Goal: Information Seeking & Learning: Learn about a topic

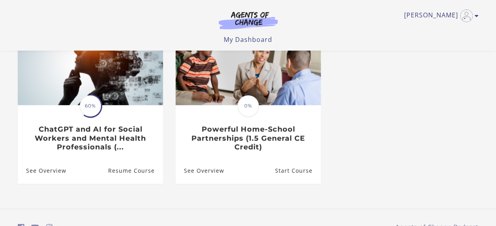
scroll to position [104, 0]
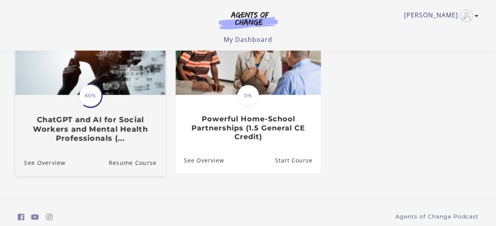
click at [101, 100] on span at bounding box center [90, 95] width 34 height 34
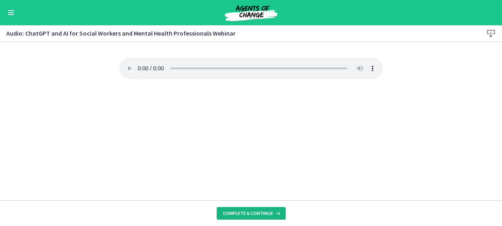
click at [248, 213] on span "Complete & continue" at bounding box center [248, 213] width 50 height 6
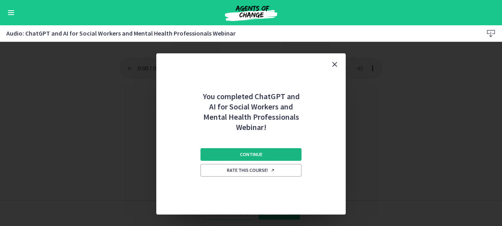
click at [238, 148] on button "Continue" at bounding box center [250, 154] width 101 height 13
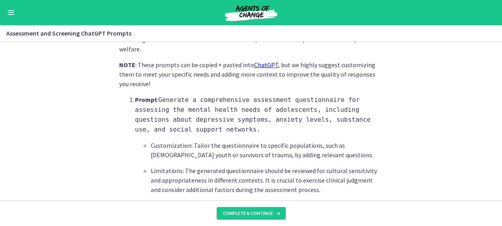
scroll to position [209, 0]
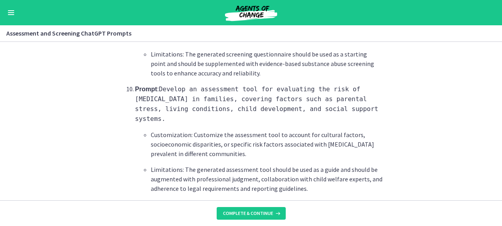
scroll to position [1256, 0]
click at [245, 210] on span "Complete & continue" at bounding box center [248, 213] width 50 height 6
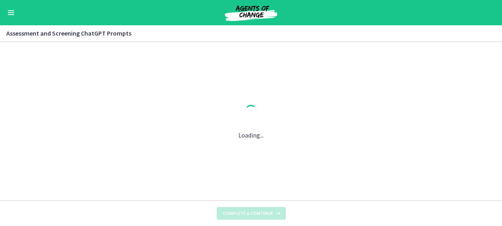
scroll to position [0, 0]
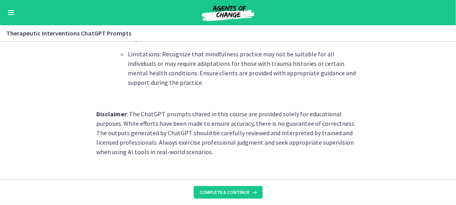
scroll to position [1218, 0]
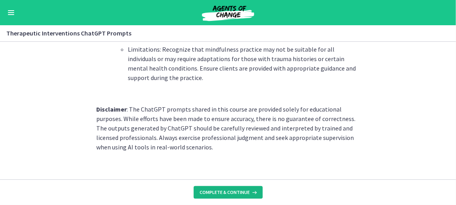
click at [229, 196] on button "Complete & continue" at bounding box center [228, 192] width 69 height 13
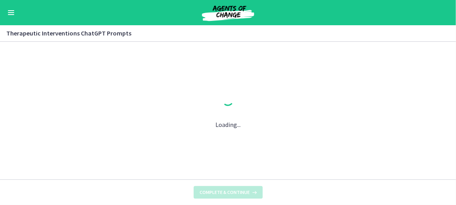
scroll to position [0, 0]
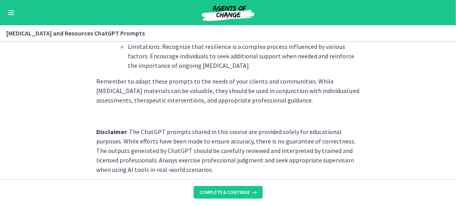
scroll to position [1187, 0]
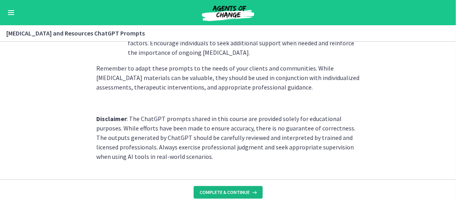
click at [224, 194] on span "Complete & continue" at bounding box center [225, 192] width 50 height 6
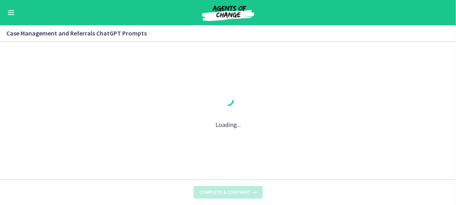
scroll to position [0, 0]
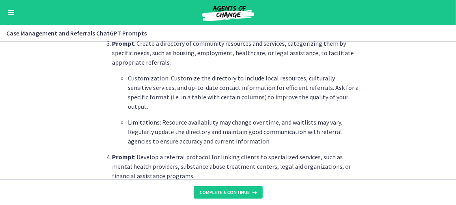
scroll to position [467, 0]
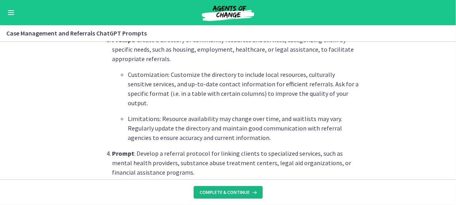
click at [233, 196] on button "Complete & continue" at bounding box center [228, 192] width 69 height 13
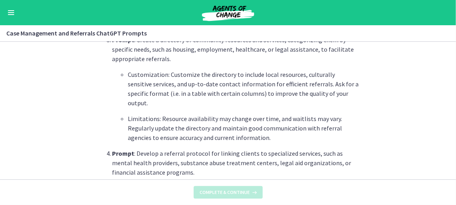
scroll to position [0, 0]
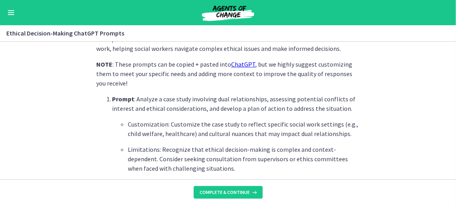
scroll to position [203, 0]
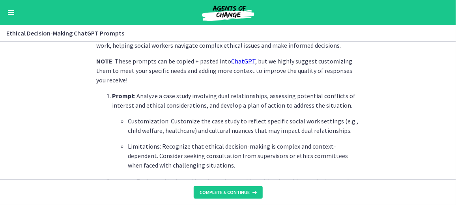
click at [233, 182] on footer "Complete & continue" at bounding box center [228, 192] width 456 height 26
click at [247, 192] on span "Complete & continue" at bounding box center [225, 192] width 50 height 6
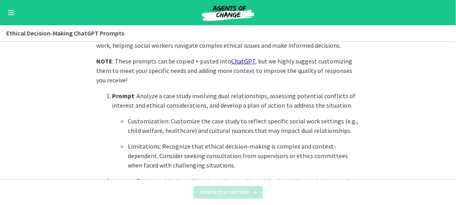
scroll to position [0, 0]
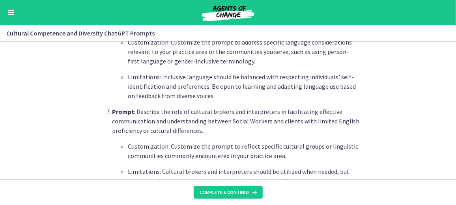
scroll to position [853, 0]
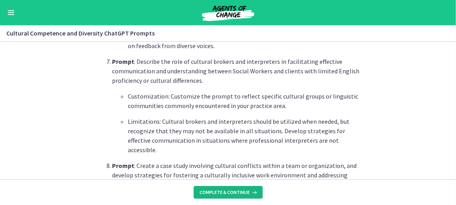
click at [234, 188] on button "Complete & continue" at bounding box center [228, 192] width 69 height 13
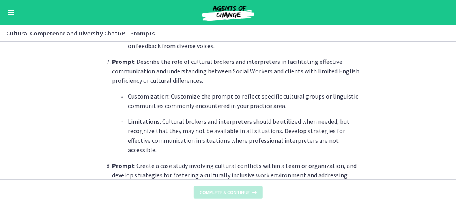
scroll to position [0, 0]
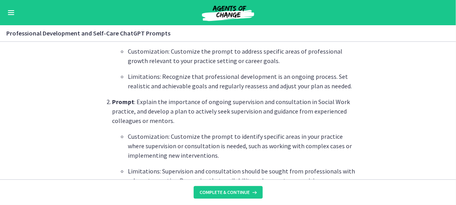
scroll to position [305, 0]
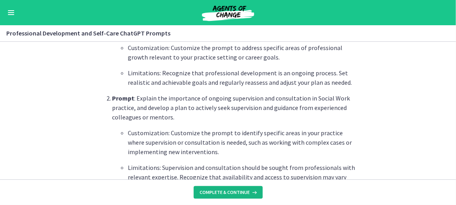
click at [237, 188] on button "Complete & continue" at bounding box center [228, 192] width 69 height 13
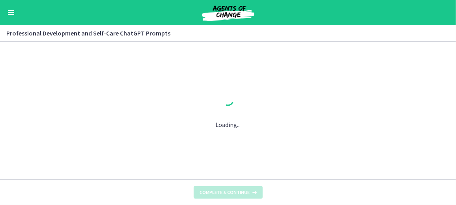
scroll to position [0, 0]
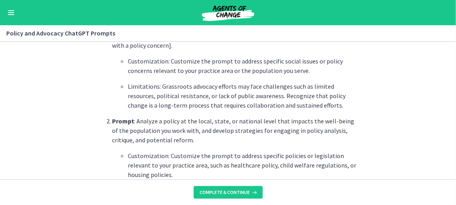
scroll to position [282, 0]
click at [230, 189] on span "Complete & continue" at bounding box center [225, 192] width 50 height 6
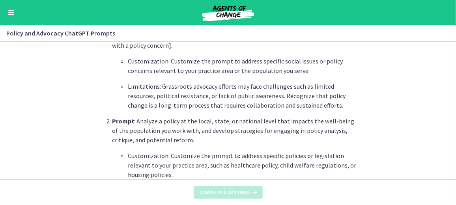
scroll to position [0, 0]
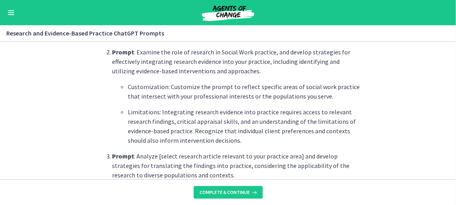
scroll to position [353, 0]
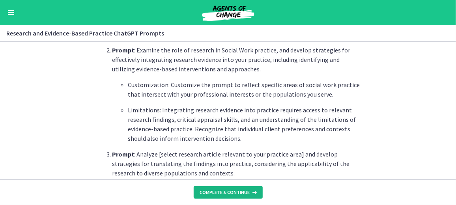
click at [215, 187] on button "Complete & continue" at bounding box center [228, 192] width 69 height 13
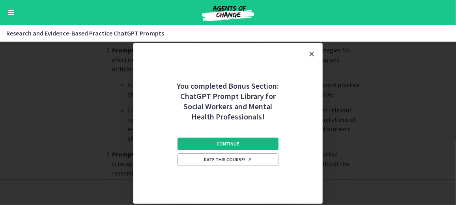
click at [218, 144] on span "Continue" at bounding box center [228, 144] width 22 height 6
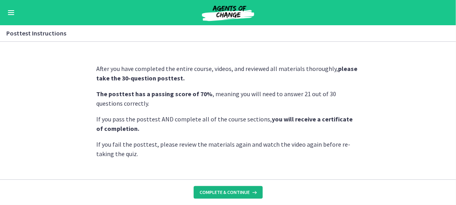
click at [226, 195] on span "Complete & continue" at bounding box center [225, 192] width 50 height 6
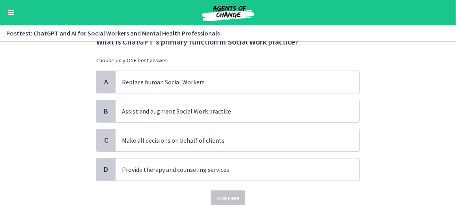
scroll to position [31, 0]
click at [226, 111] on p "Assist and augment Social Work practice" at bounding box center [229, 110] width 215 height 9
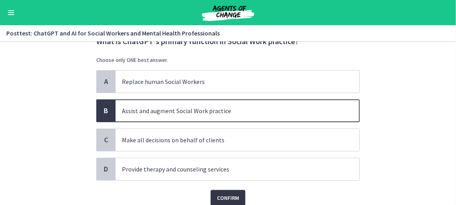
click at [222, 203] on button "Confirm" at bounding box center [228, 198] width 35 height 16
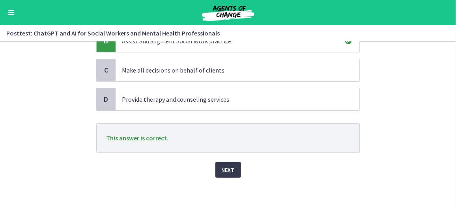
scroll to position [101, 0]
click at [219, 162] on button "Next" at bounding box center [228, 170] width 26 height 16
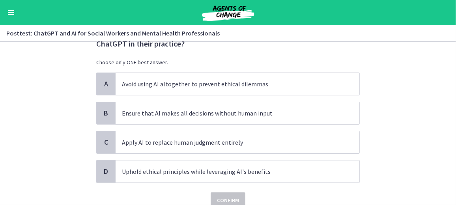
scroll to position [39, 0]
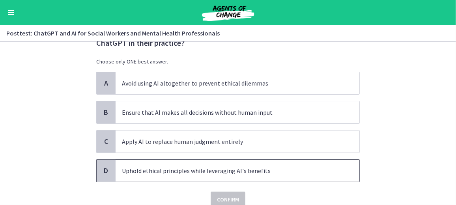
click at [219, 166] on p "Uphold ethical principles while leveraging AI's benefits" at bounding box center [229, 170] width 215 height 9
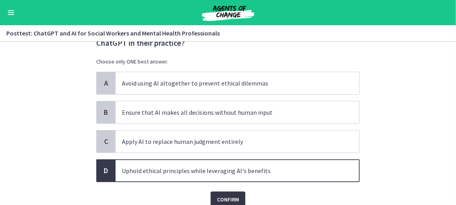
click at [217, 195] on span "Confirm" at bounding box center [228, 199] width 22 height 9
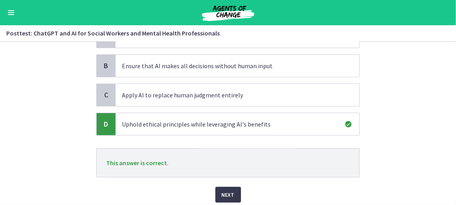
scroll to position [90, 0]
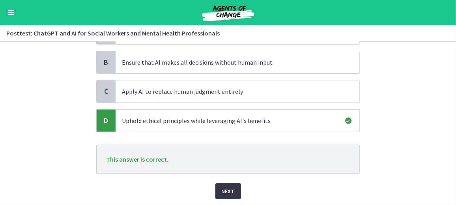
click at [225, 187] on span "Next" at bounding box center [228, 191] width 13 height 9
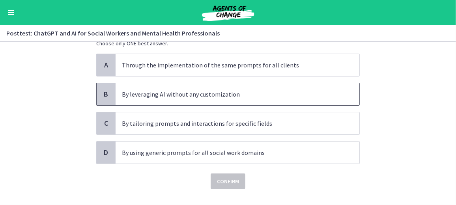
scroll to position [62, 0]
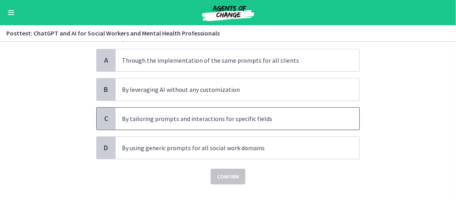
click at [207, 116] on p "By tailoring prompts and interactions for specific fields" at bounding box center [229, 118] width 215 height 9
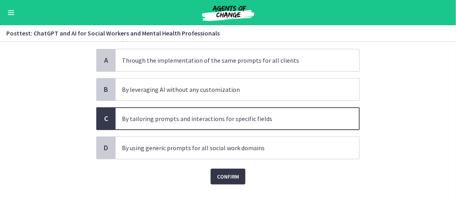
click at [217, 180] on span "Confirm" at bounding box center [228, 176] width 22 height 9
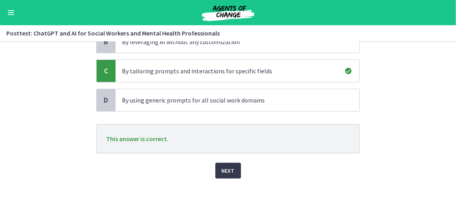
scroll to position [113, 0]
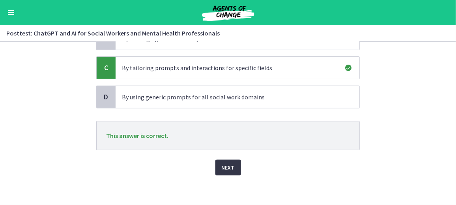
click at [225, 163] on span "Next" at bounding box center [228, 167] width 13 height 9
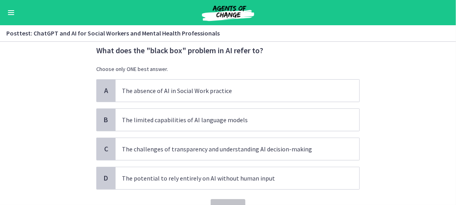
scroll to position [22, 0]
click at [224, 173] on p "The potential to rely entirely on AI without human input" at bounding box center [229, 177] width 215 height 9
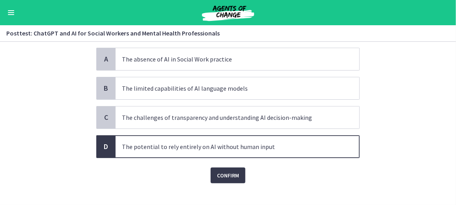
scroll to position [60, 0]
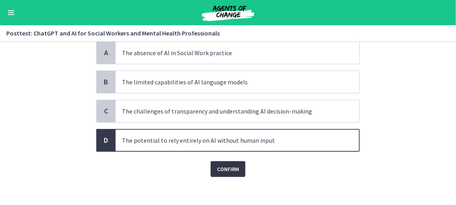
click at [223, 172] on button "Confirm" at bounding box center [228, 169] width 35 height 16
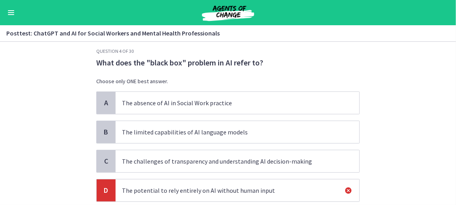
scroll to position [0, 0]
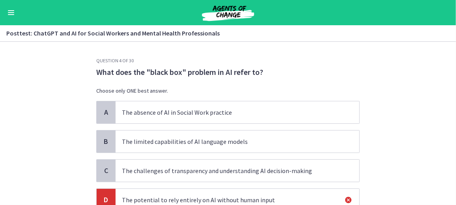
click at [168, 108] on p "The absence of AI in Social Work practice" at bounding box center [229, 112] width 215 height 9
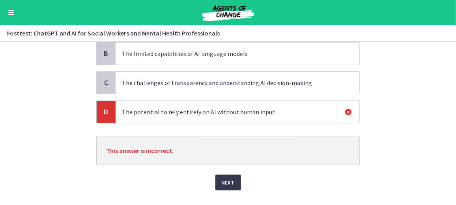
scroll to position [103, 0]
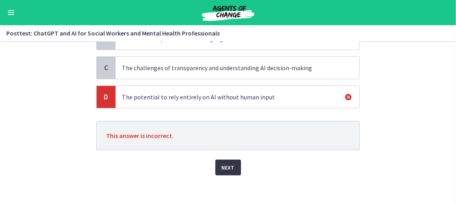
click at [228, 167] on span "Next" at bounding box center [228, 167] width 13 height 9
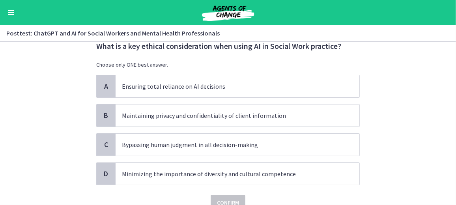
scroll to position [26, 0]
click at [201, 127] on div "A Ensuring total reliance on AI decisions B Maintaining privacy and confidentia…" at bounding box center [227, 130] width 263 height 110
click at [198, 122] on span "Maintaining privacy and confidentiality of client information" at bounding box center [238, 115] width 244 height 22
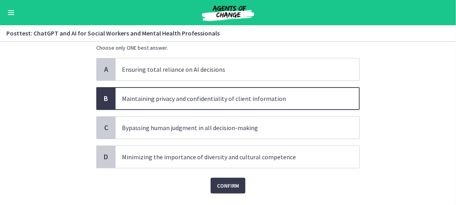
scroll to position [49, 0]
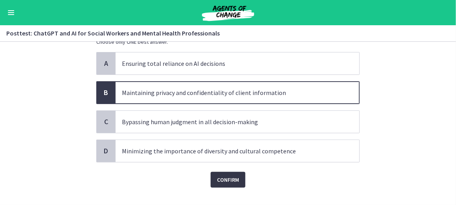
click at [217, 175] on span "Confirm" at bounding box center [228, 179] width 22 height 9
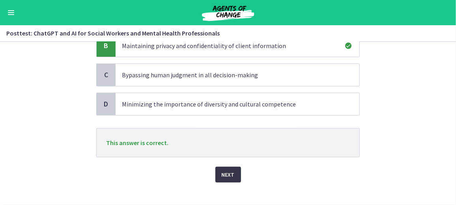
scroll to position [103, 0]
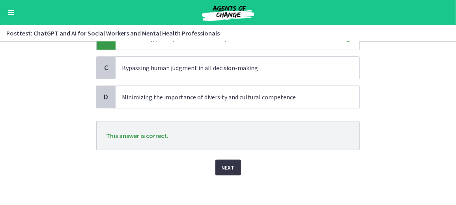
click at [217, 165] on button "Next" at bounding box center [228, 168] width 26 height 16
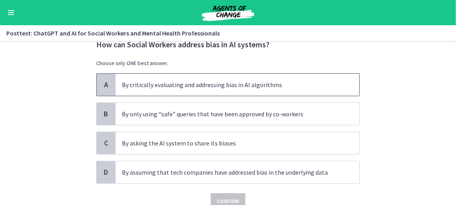
scroll to position [32, 0]
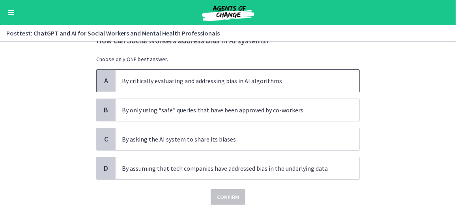
click at [177, 89] on span "By critically evaluating and addressing bias in AI algorithms" at bounding box center [238, 81] width 244 height 22
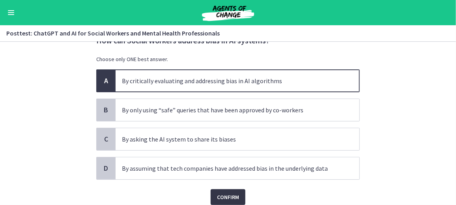
click at [217, 200] on span "Confirm" at bounding box center [228, 196] width 22 height 9
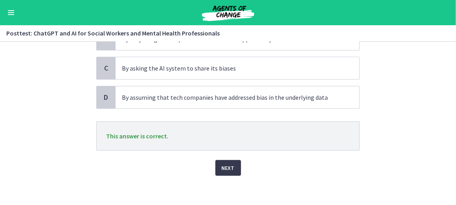
scroll to position [103, 0]
click at [215, 162] on button "Next" at bounding box center [228, 168] width 26 height 16
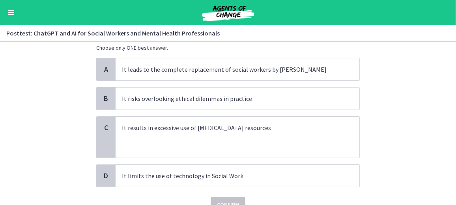
scroll to position [52, 0]
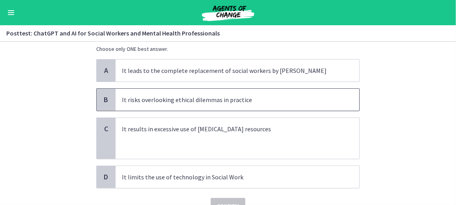
click at [172, 103] on p "It risks overlooking ethical dilemmas in practice" at bounding box center [229, 99] width 215 height 9
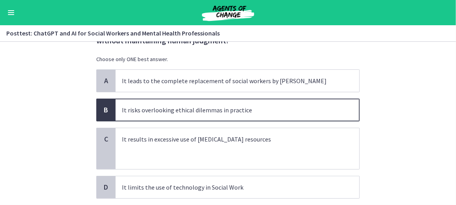
scroll to position [63, 0]
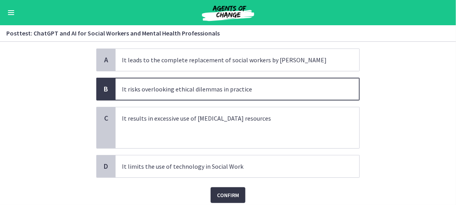
click at [217, 190] on span "Confirm" at bounding box center [228, 194] width 22 height 9
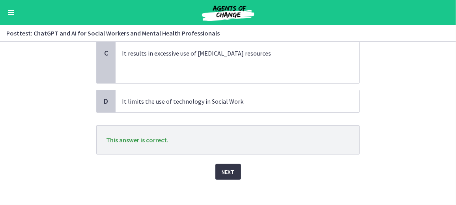
scroll to position [130, 0]
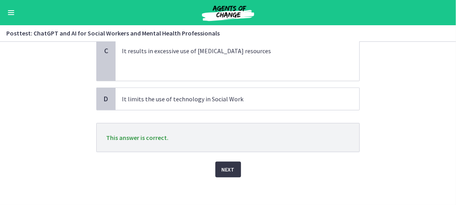
click at [222, 167] on span "Next" at bounding box center [228, 169] width 13 height 9
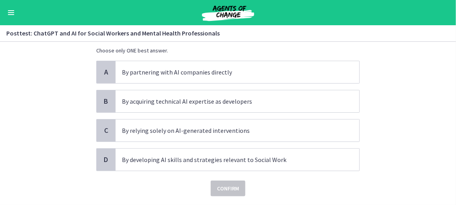
scroll to position [51, 0]
click at [181, 159] on p "By developing AI skills and strategies relevant to Social Work" at bounding box center [229, 159] width 215 height 9
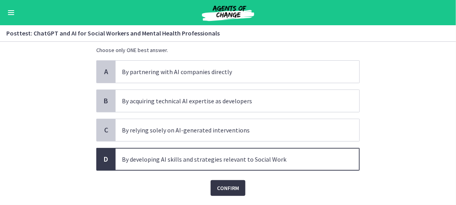
click at [218, 185] on span "Confirm" at bounding box center [228, 187] width 22 height 9
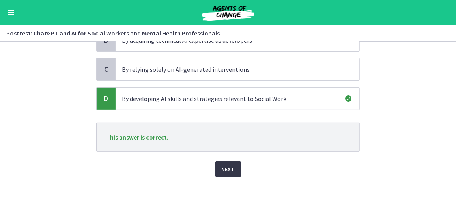
scroll to position [113, 0]
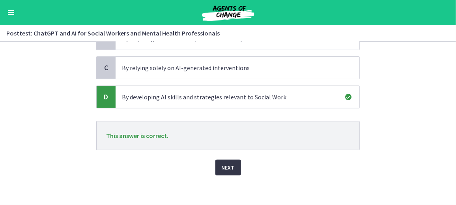
click at [222, 163] on span "Next" at bounding box center [228, 167] width 13 height 9
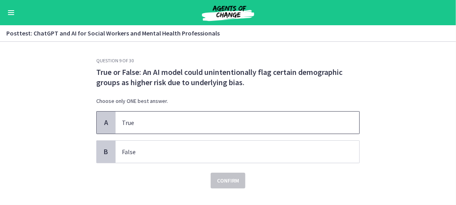
click at [168, 116] on span "True" at bounding box center [238, 123] width 244 height 22
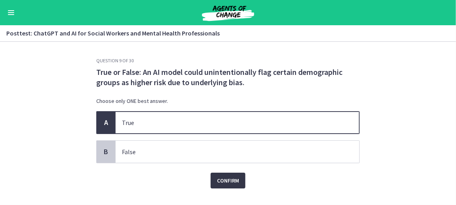
click at [228, 177] on span "Confirm" at bounding box center [228, 180] width 22 height 9
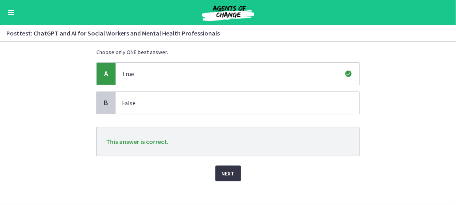
scroll to position [56, 0]
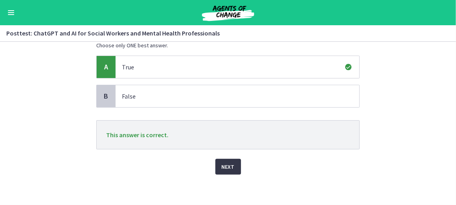
click at [226, 168] on span "Next" at bounding box center [228, 166] width 13 height 9
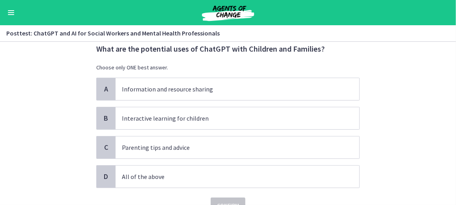
scroll to position [24, 0]
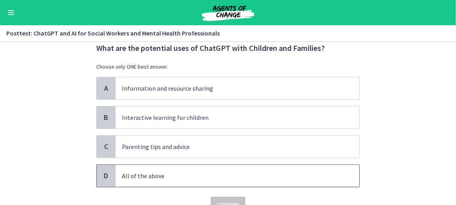
click at [188, 172] on p "All of the above" at bounding box center [229, 175] width 215 height 9
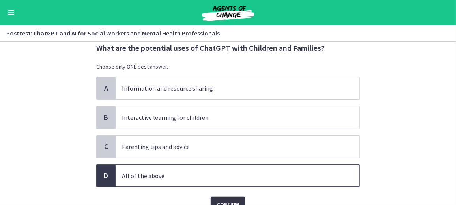
click at [213, 198] on button "Confirm" at bounding box center [228, 205] width 35 height 16
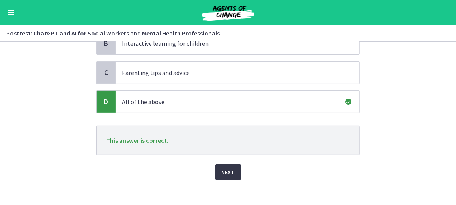
scroll to position [100, 0]
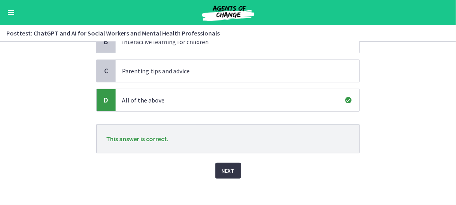
click at [216, 169] on button "Next" at bounding box center [228, 171] width 26 height 16
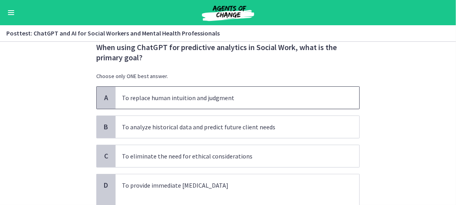
scroll to position [24, 0]
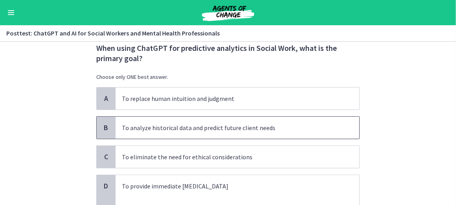
click at [215, 120] on span "To analyze historical data and predict future client needs" at bounding box center [238, 128] width 244 height 22
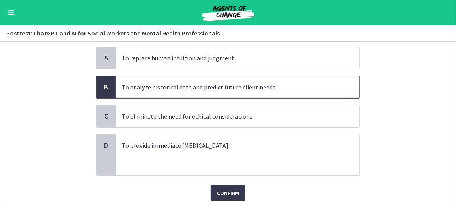
scroll to position [77, 0]
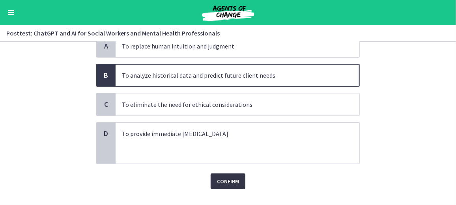
click at [222, 183] on span "Confirm" at bounding box center [228, 181] width 22 height 9
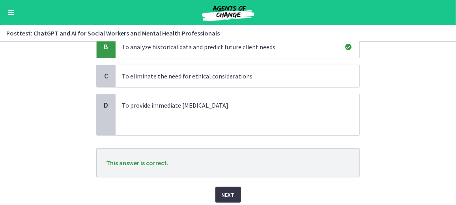
scroll to position [132, 0]
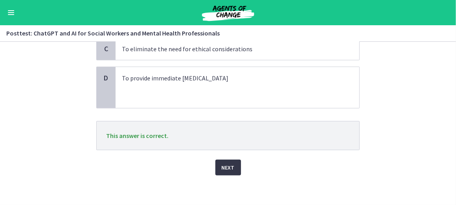
click at [222, 168] on span "Next" at bounding box center [228, 167] width 13 height 9
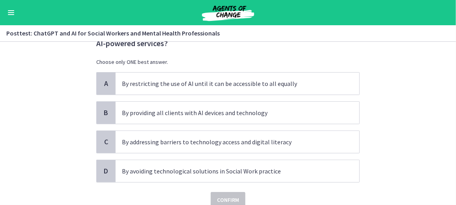
scroll to position [43, 0]
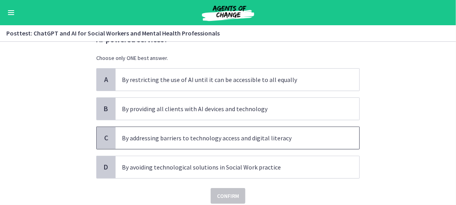
click at [216, 140] on p "By addressing barriers to technology access and digital literacy" at bounding box center [229, 137] width 215 height 9
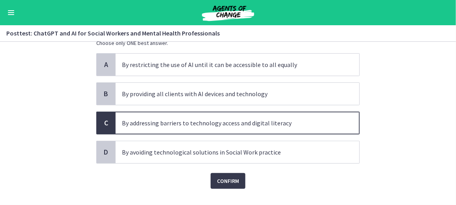
scroll to position [62, 0]
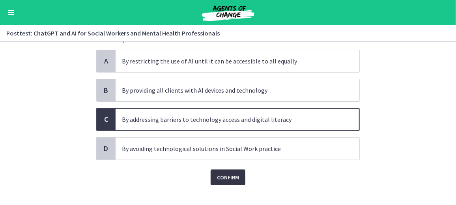
click at [219, 179] on span "Confirm" at bounding box center [228, 177] width 22 height 9
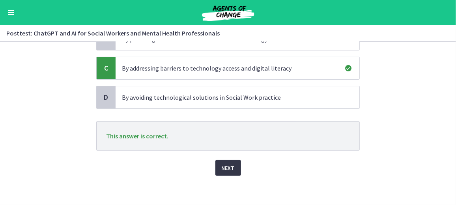
scroll to position [113, 0]
click at [228, 160] on button "Next" at bounding box center [228, 168] width 26 height 16
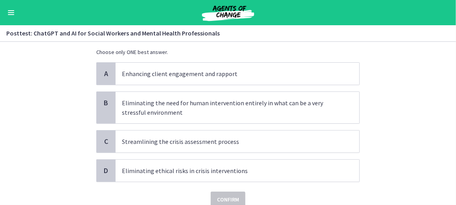
scroll to position [54, 0]
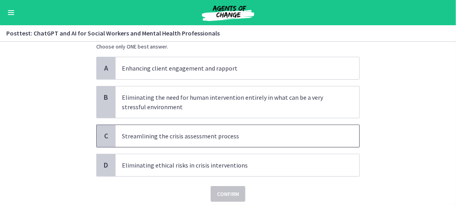
click at [173, 127] on span "Streamlining the crisis assessment process" at bounding box center [238, 136] width 244 height 22
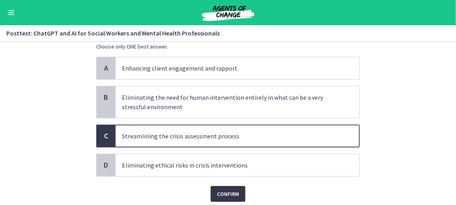
click at [216, 198] on button "Confirm" at bounding box center [228, 194] width 35 height 16
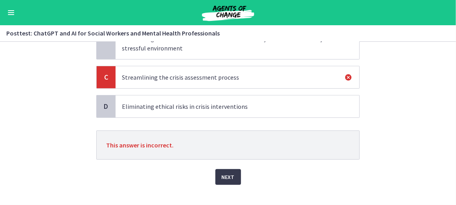
scroll to position [123, 0]
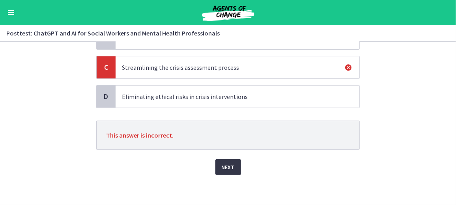
click at [227, 160] on button "Next" at bounding box center [228, 167] width 26 height 16
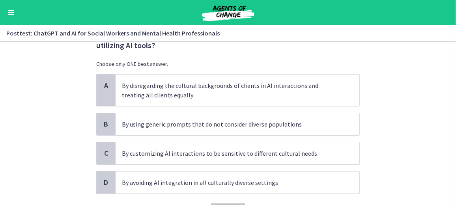
scroll to position [38, 0]
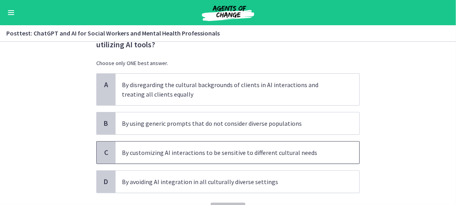
click at [227, 160] on span "By customizing AI interactions to be sensitive to different cultural needs" at bounding box center [238, 153] width 244 height 22
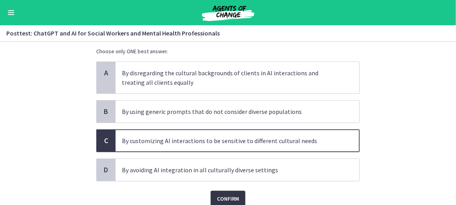
scroll to position [58, 0]
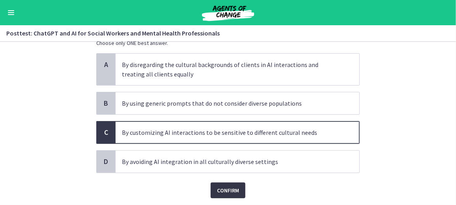
click at [227, 186] on span "Confirm" at bounding box center [228, 190] width 22 height 9
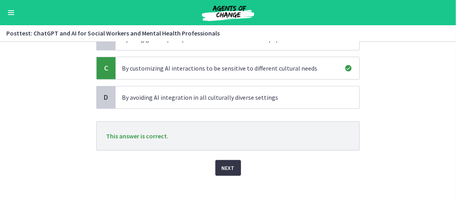
scroll to position [123, 0]
click at [222, 170] on button "Next" at bounding box center [228, 168] width 26 height 16
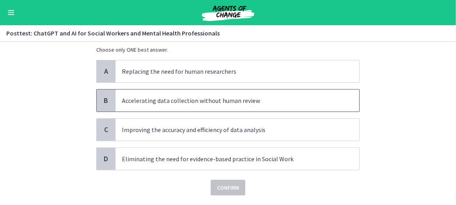
scroll to position [55, 0]
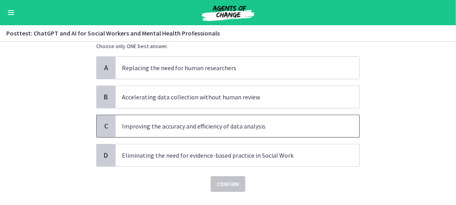
click at [213, 134] on span "Improving the accuracy and efficiency of data analysis" at bounding box center [238, 126] width 244 height 22
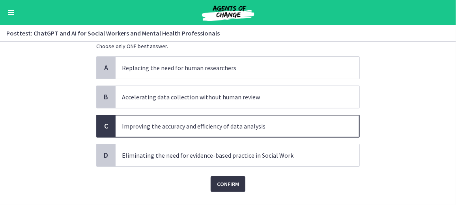
click at [217, 189] on button "Confirm" at bounding box center [228, 184] width 35 height 16
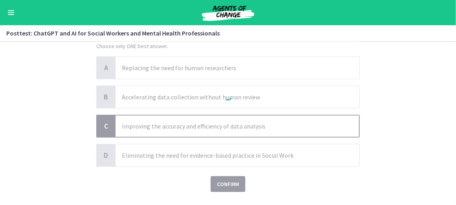
click at [217, 189] on div at bounding box center [227, 97] width 263 height 189
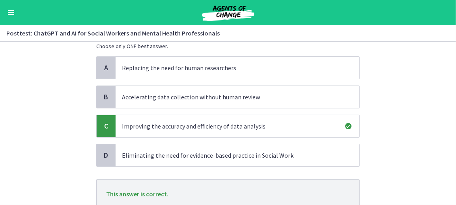
scroll to position [113, 0]
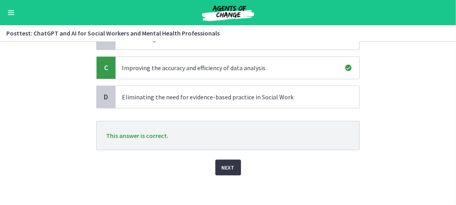
click at [222, 165] on span "Next" at bounding box center [228, 167] width 13 height 9
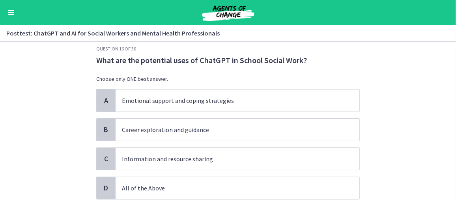
scroll to position [11, 0]
click at [208, 178] on span "All of the Above" at bounding box center [238, 188] width 244 height 22
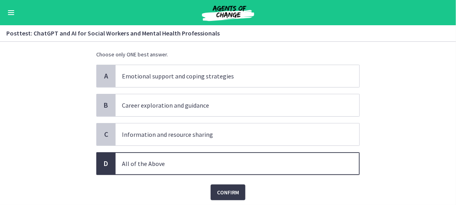
scroll to position [49, 0]
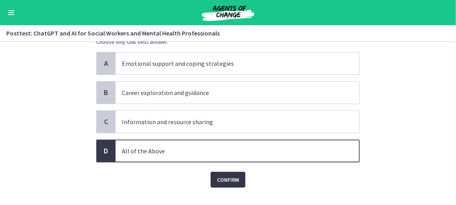
click at [217, 181] on span "Confirm" at bounding box center [228, 179] width 22 height 9
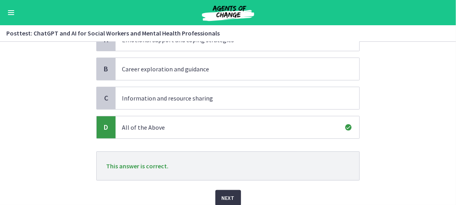
scroll to position [88, 0]
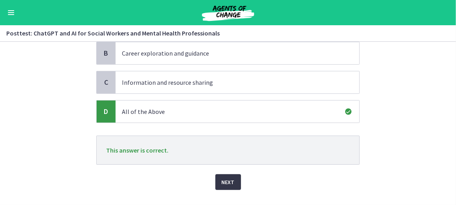
click at [215, 181] on button "Next" at bounding box center [228, 182] width 26 height 16
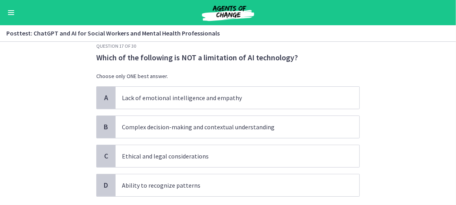
scroll to position [15, 0]
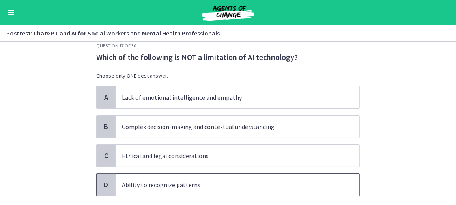
click at [215, 181] on p "Ability to recognize patterns" at bounding box center [229, 184] width 215 height 9
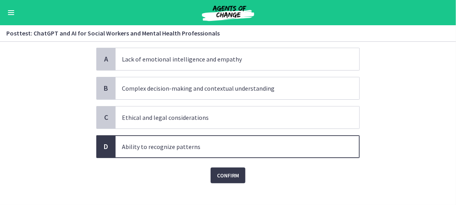
scroll to position [57, 0]
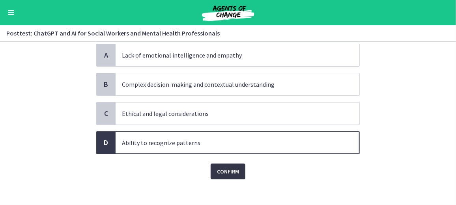
click at [217, 171] on span "Confirm" at bounding box center [228, 171] width 22 height 9
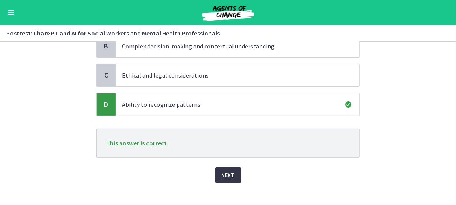
scroll to position [103, 0]
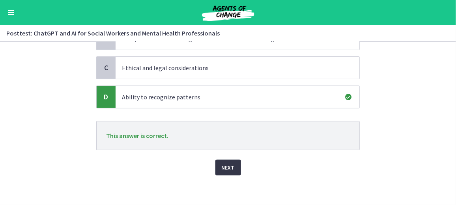
click at [218, 169] on button "Next" at bounding box center [228, 168] width 26 height 16
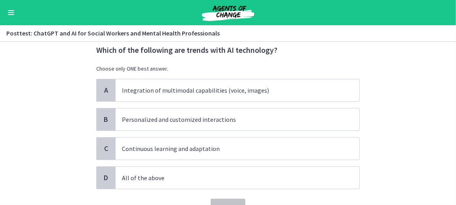
scroll to position [22, 0]
click at [213, 175] on p "All of the above" at bounding box center [229, 177] width 215 height 9
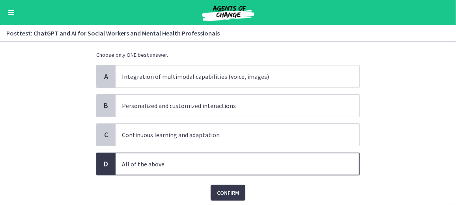
scroll to position [40, 0]
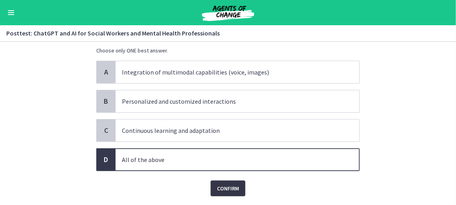
click at [217, 182] on button "Confirm" at bounding box center [228, 189] width 35 height 16
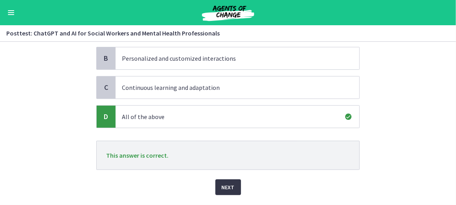
scroll to position [103, 0]
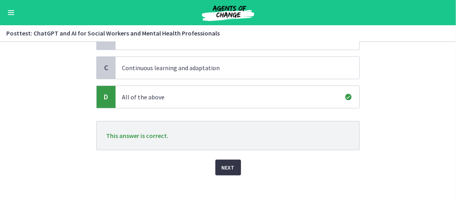
click at [215, 170] on button "Next" at bounding box center [228, 168] width 26 height 16
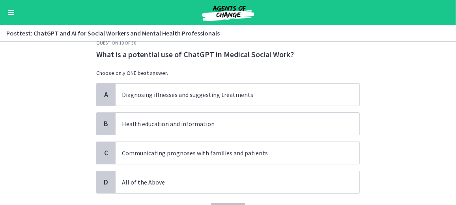
scroll to position [18, 0]
click at [191, 127] on p "Health education and information" at bounding box center [229, 123] width 215 height 9
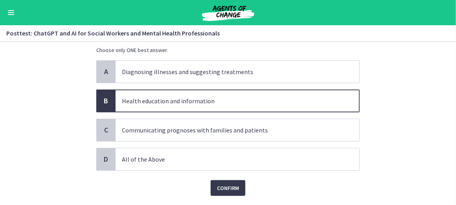
scroll to position [51, 0]
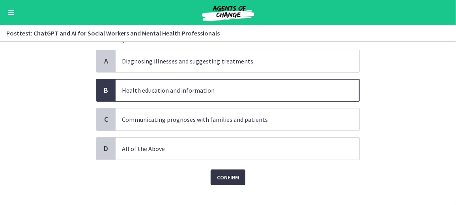
click at [217, 179] on span "Confirm" at bounding box center [228, 177] width 22 height 9
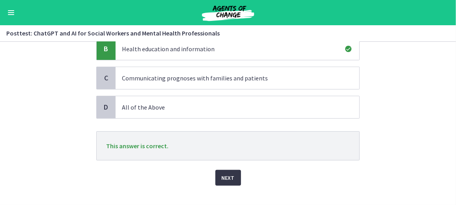
scroll to position [103, 0]
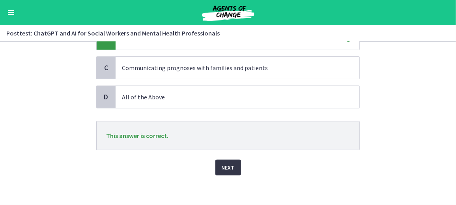
click at [218, 170] on button "Next" at bounding box center [228, 168] width 26 height 16
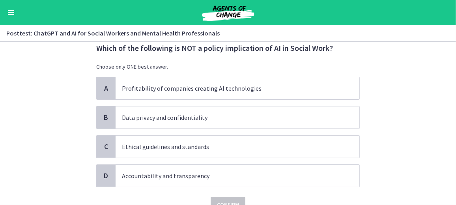
scroll to position [25, 0]
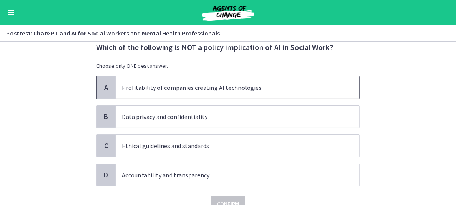
click at [206, 84] on p "Profitability of companies creating AI technologies" at bounding box center [229, 87] width 215 height 9
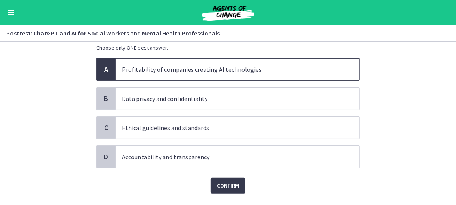
scroll to position [62, 0]
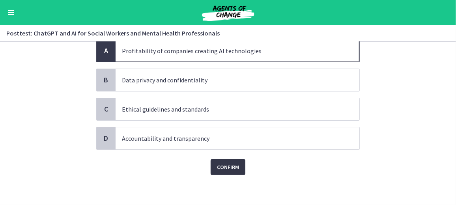
click at [218, 162] on span "Confirm" at bounding box center [228, 166] width 22 height 9
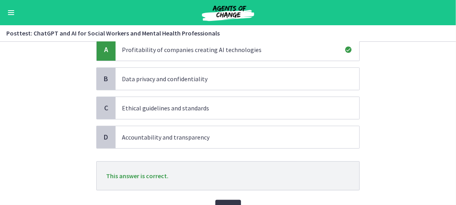
scroll to position [64, 0]
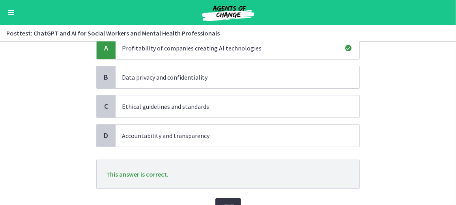
click at [230, 202] on span "Next" at bounding box center [228, 206] width 13 height 9
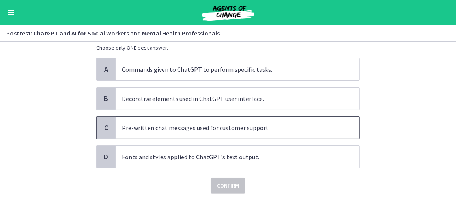
scroll to position [45, 0]
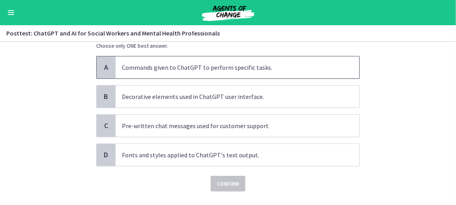
click at [192, 73] on span "Commands given to ChatGPT to perform specific tasks." at bounding box center [238, 67] width 244 height 22
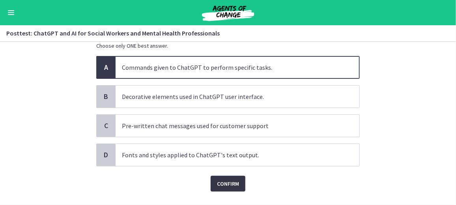
click at [224, 186] on span "Confirm" at bounding box center [228, 183] width 22 height 9
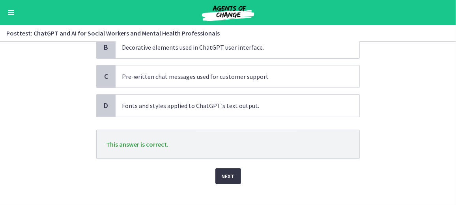
scroll to position [98, 0]
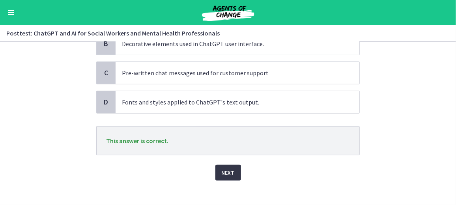
click at [222, 177] on button "Next" at bounding box center [228, 173] width 26 height 16
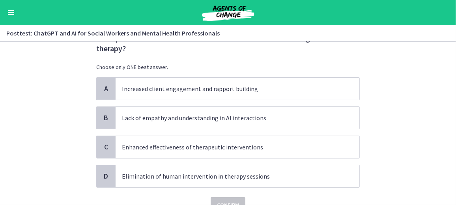
scroll to position [34, 0]
click at [209, 122] on span "Lack of empathy and understanding in AI interactions" at bounding box center [238, 117] width 244 height 22
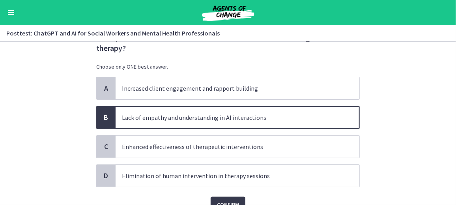
click at [224, 195] on div "Confirm" at bounding box center [227, 199] width 263 height 25
click at [225, 198] on button "Confirm" at bounding box center [228, 205] width 35 height 16
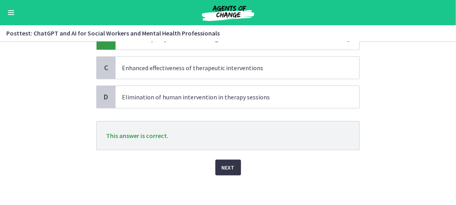
scroll to position [113, 0]
click at [228, 160] on button "Next" at bounding box center [228, 168] width 26 height 16
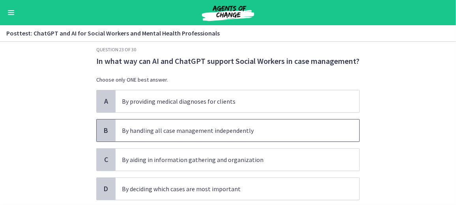
scroll to position [10, 0]
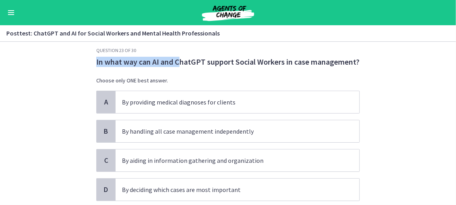
drag, startPoint x: 180, startPoint y: 54, endPoint x: 203, endPoint y: 72, distance: 28.9
click at [197, 64] on p "In what way can AI and ChatGPT support Social Workers in case management?" at bounding box center [227, 62] width 263 height 10
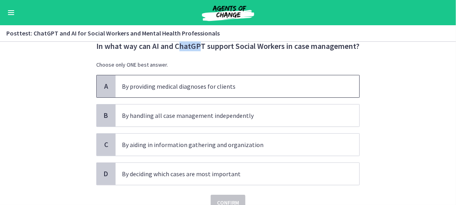
scroll to position [26, 0]
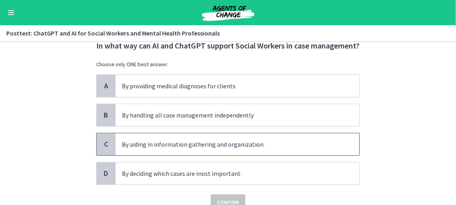
click at [212, 140] on p "By aiding in information gathering and organization" at bounding box center [229, 144] width 215 height 9
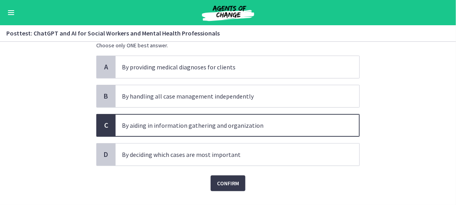
scroll to position [47, 0]
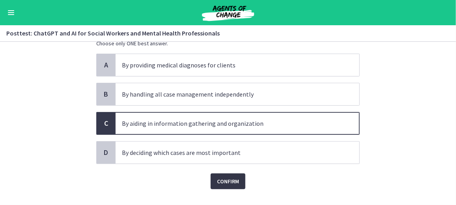
click at [234, 177] on span "Confirm" at bounding box center [228, 181] width 22 height 9
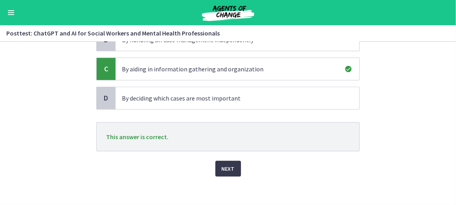
scroll to position [103, 0]
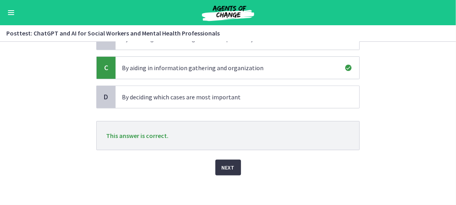
click at [227, 167] on span "Next" at bounding box center [228, 167] width 13 height 9
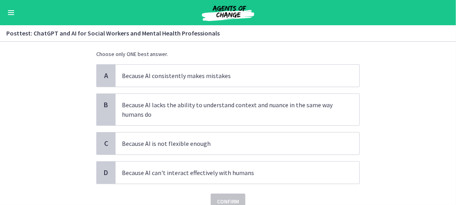
scroll to position [47, 0]
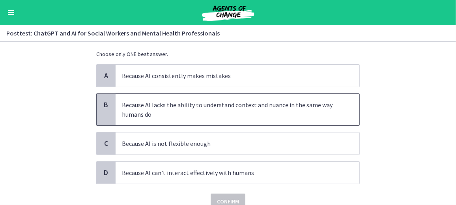
click at [231, 103] on p "Because AI lacks the ability to understand context and nuance in the same way h…" at bounding box center [229, 109] width 215 height 19
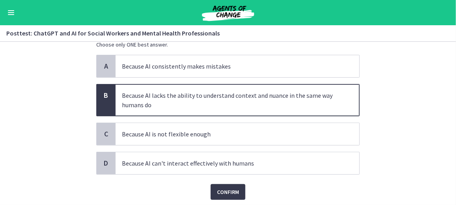
scroll to position [58, 0]
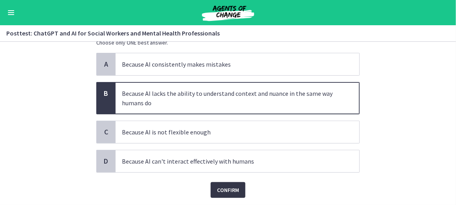
click at [232, 190] on span "Confirm" at bounding box center [228, 189] width 22 height 9
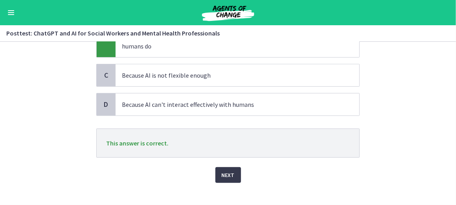
scroll to position [123, 0]
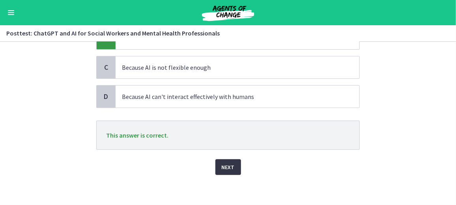
click at [233, 162] on button "Next" at bounding box center [228, 167] width 26 height 16
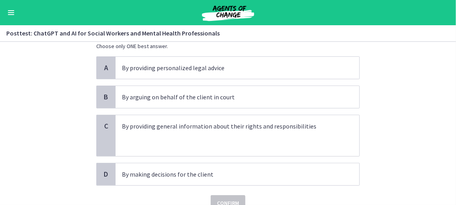
scroll to position [56, 0]
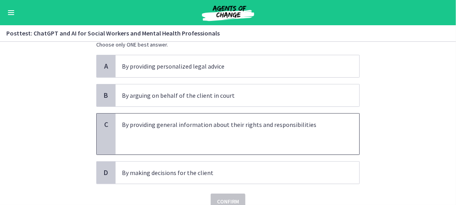
click at [203, 125] on p "By providing general information about their rights and responsibilities" at bounding box center [229, 124] width 215 height 9
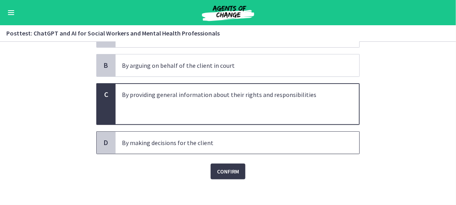
scroll to position [91, 0]
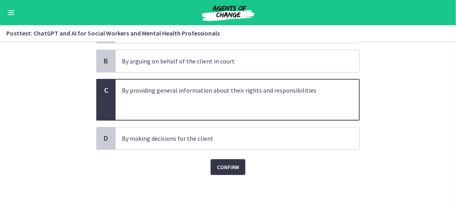
click at [218, 163] on span "Confirm" at bounding box center [228, 166] width 22 height 9
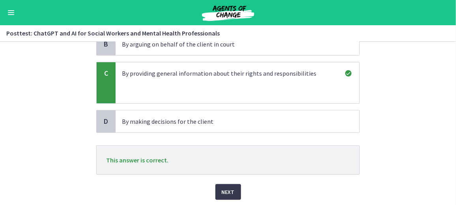
scroll to position [132, 0]
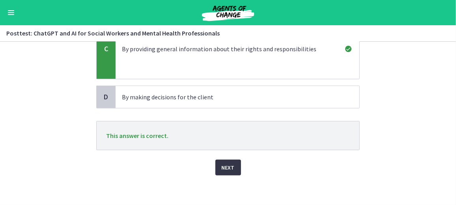
click at [223, 163] on span "Next" at bounding box center [228, 167] width 13 height 9
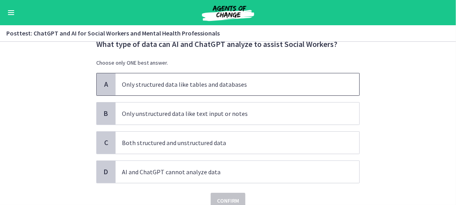
scroll to position [30, 0]
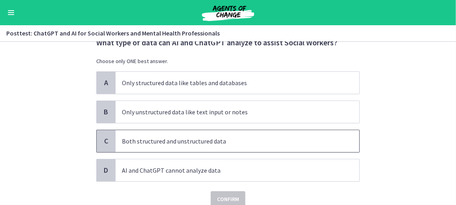
click at [204, 132] on span "Both structured and unstructured data" at bounding box center [238, 141] width 244 height 22
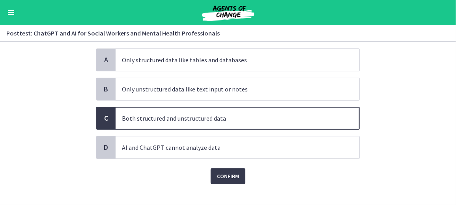
scroll to position [56, 0]
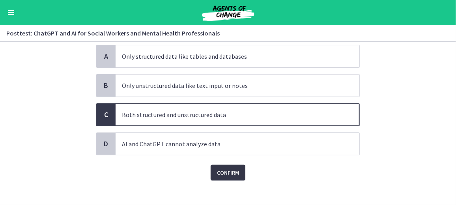
click at [226, 174] on span "Confirm" at bounding box center [228, 172] width 22 height 9
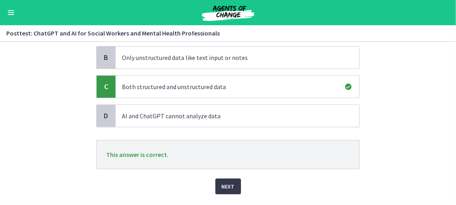
scroll to position [103, 0]
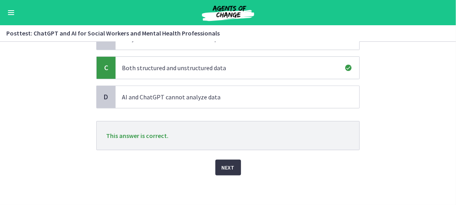
click at [224, 172] on button "Next" at bounding box center [228, 168] width 26 height 16
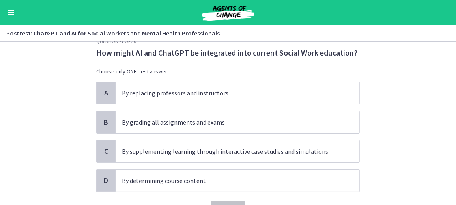
scroll to position [20, 0]
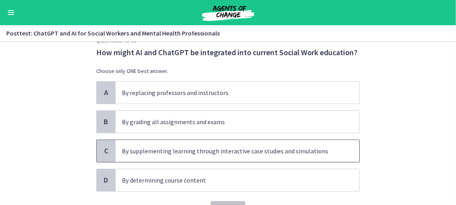
click at [207, 153] on p "By supplementing learning through interactive case studies and simulations" at bounding box center [229, 150] width 215 height 9
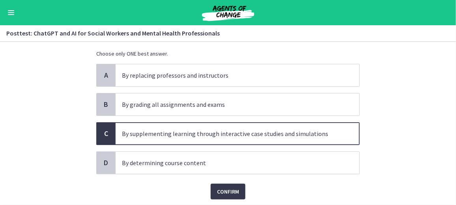
scroll to position [37, 0]
click at [217, 192] on span "Confirm" at bounding box center [228, 191] width 22 height 9
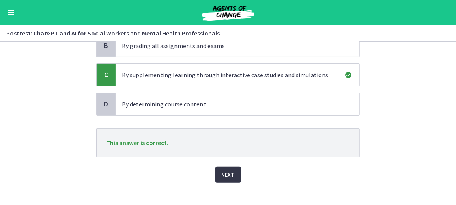
scroll to position [96, 0]
click at [222, 170] on span "Next" at bounding box center [228, 174] width 13 height 9
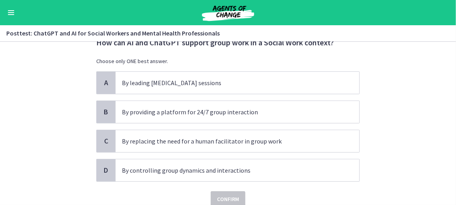
scroll to position [30, 0]
click at [202, 121] on span "By providing a platform for 24/7 group interaction" at bounding box center [238, 112] width 244 height 22
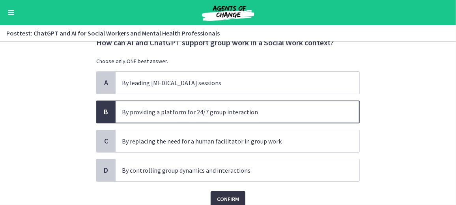
click at [222, 195] on span "Confirm" at bounding box center [228, 198] width 22 height 9
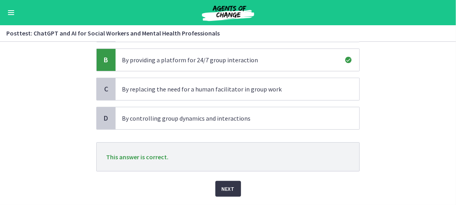
scroll to position [94, 0]
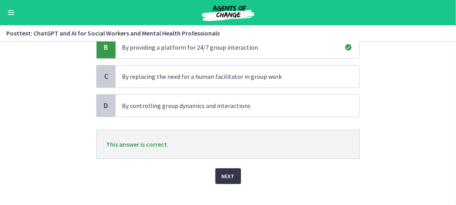
click at [222, 176] on span "Next" at bounding box center [228, 176] width 13 height 9
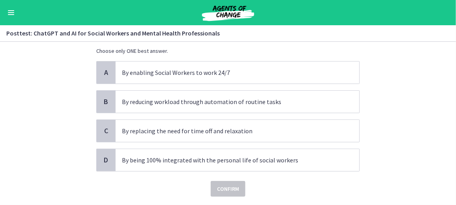
scroll to position [40, 0]
click at [237, 103] on p "By reducing workload through automation of routine tasks" at bounding box center [229, 101] width 215 height 9
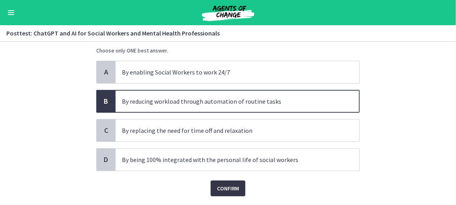
click at [228, 185] on span "Confirm" at bounding box center [228, 188] width 22 height 9
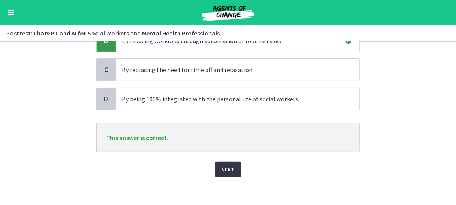
scroll to position [103, 0]
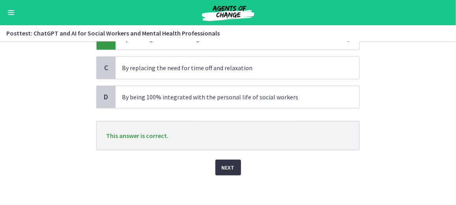
click at [225, 168] on span "Next" at bounding box center [228, 167] width 13 height 9
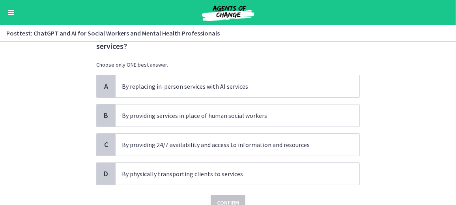
scroll to position [36, 0]
click at [226, 140] on p "By providing 24/7 availability and access to information and resources" at bounding box center [229, 144] width 215 height 9
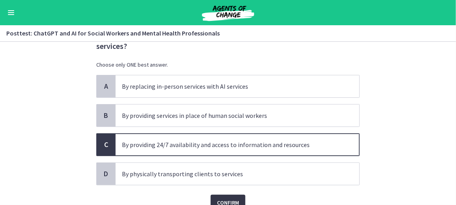
click at [217, 195] on button "Confirm" at bounding box center [228, 203] width 35 height 16
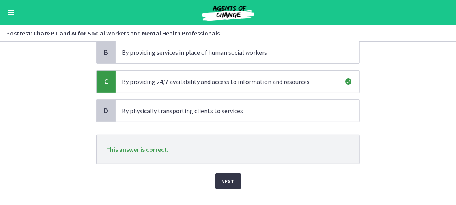
scroll to position [112, 0]
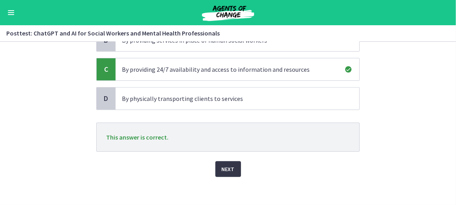
click at [222, 164] on span "Next" at bounding box center [228, 168] width 13 height 9
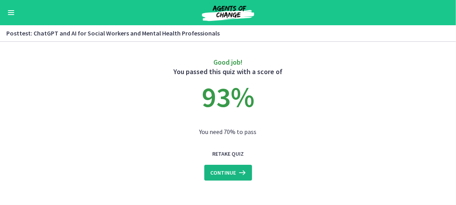
scroll to position [0, 0]
click at [227, 172] on span "Continue" at bounding box center [224, 172] width 26 height 9
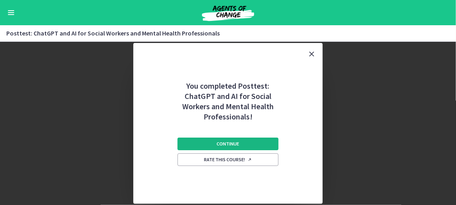
click at [226, 144] on span "Continue" at bounding box center [228, 144] width 22 height 6
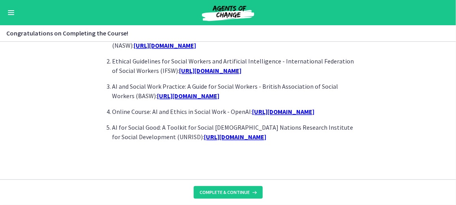
scroll to position [782, 0]
click at [269, 108] on u "https://www.openai.com/learn/ai-ethics-social-work-course" at bounding box center [283, 112] width 62 height 8
click at [225, 192] on span "Complete & continue" at bounding box center [225, 192] width 50 height 6
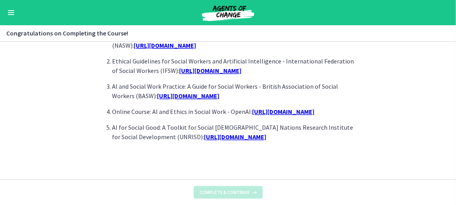
scroll to position [0, 0]
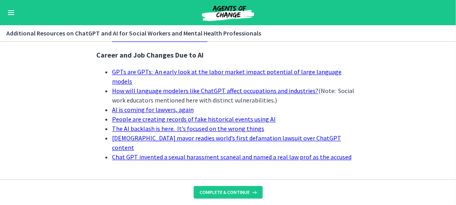
scroll to position [870, 0]
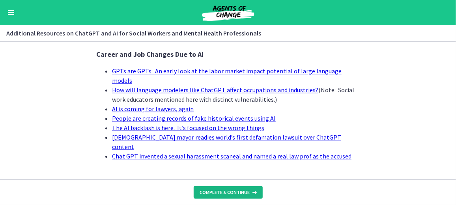
click at [208, 198] on button "Complete & continue" at bounding box center [228, 192] width 69 height 13
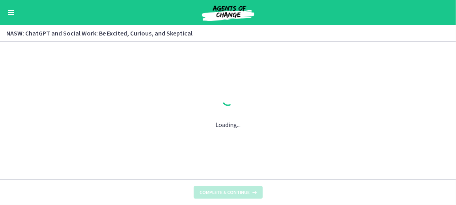
scroll to position [0, 0]
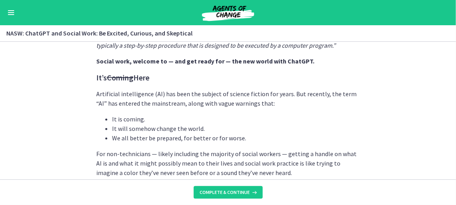
scroll to position [323, 0]
click at [233, 189] on span "Complete & continue" at bounding box center [225, 192] width 50 height 6
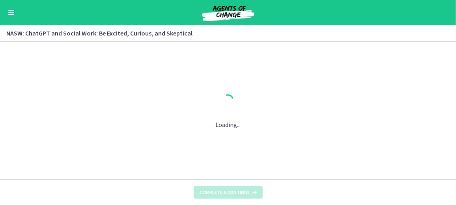
scroll to position [0, 0]
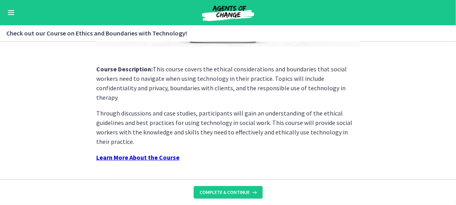
scroll to position [190, 0]
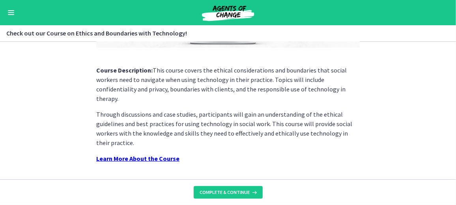
click at [160, 155] on strong "Learn More About the Course" at bounding box center [137, 159] width 83 height 8
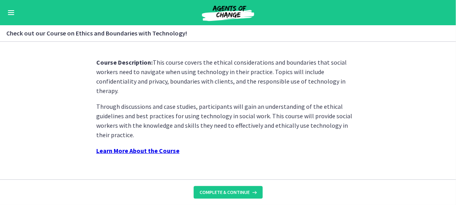
scroll to position [201, 0]
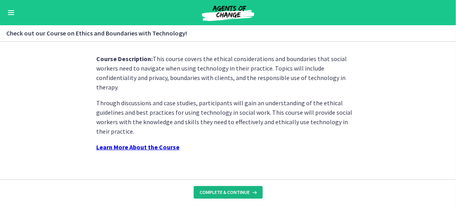
click at [217, 195] on span "Complete & continue" at bounding box center [225, 192] width 50 height 6
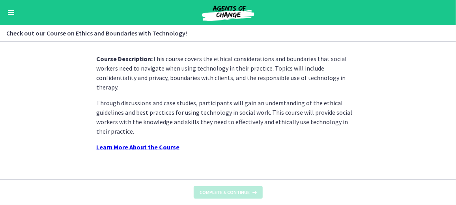
scroll to position [0, 0]
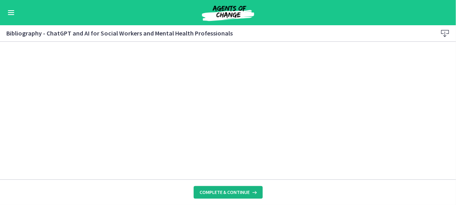
click at [220, 197] on button "Complete & continue" at bounding box center [228, 192] width 69 height 13
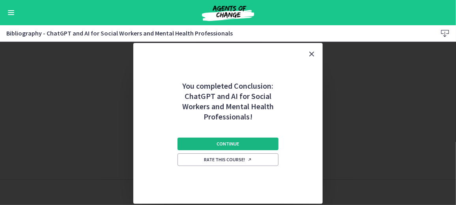
click at [227, 143] on span "Continue" at bounding box center [228, 144] width 22 height 6
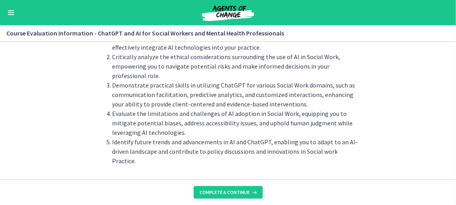
scroll to position [86, 0]
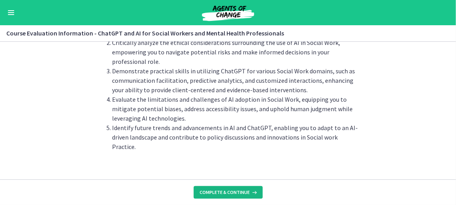
click at [238, 196] on button "Complete & continue" at bounding box center [228, 192] width 69 height 13
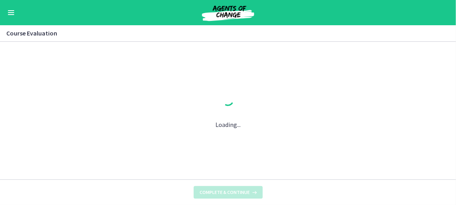
scroll to position [0, 0]
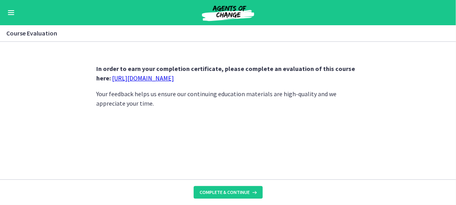
click at [174, 78] on link "https://forms.gle/jm1zbfhChZ2exBv78" at bounding box center [143, 78] width 62 height 8
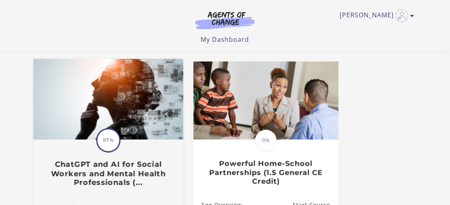
scroll to position [69, 0]
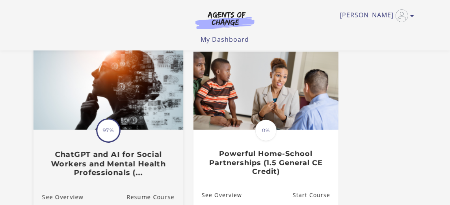
click at [128, 128] on img at bounding box center [109, 89] width 150 height 81
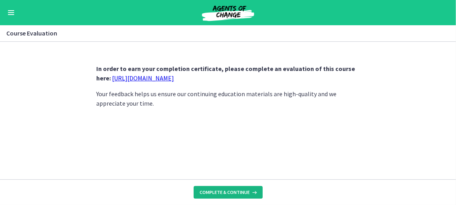
click at [222, 187] on button "Complete & continue" at bounding box center [228, 192] width 69 height 13
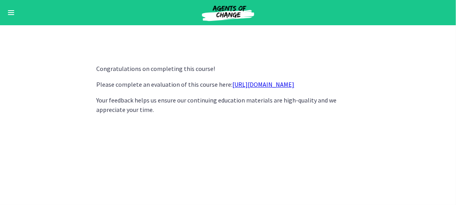
drag, startPoint x: 259, startPoint y: 84, endPoint x: 254, endPoint y: 84, distance: 6.0
click at [254, 84] on link "https://forms.gle/jm1zbfhChZ2exBv78" at bounding box center [263, 84] width 62 height 8
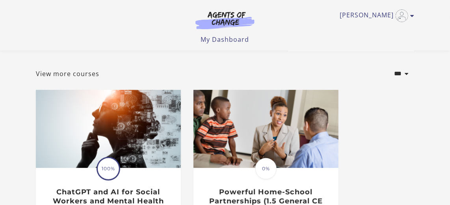
scroll to position [30, 0]
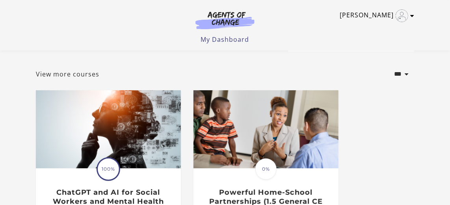
click at [412, 16] on icon "Toggle menu" at bounding box center [413, 16] width 4 height 6
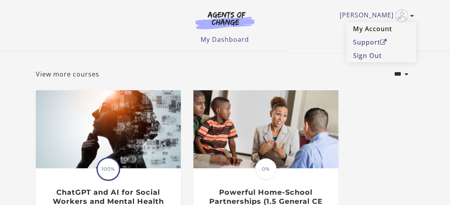
click at [384, 31] on link "My Account" at bounding box center [381, 28] width 69 height 13
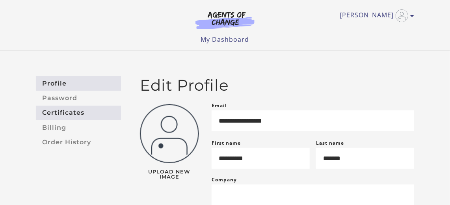
click at [74, 118] on link "Certificates" at bounding box center [78, 113] width 85 height 15
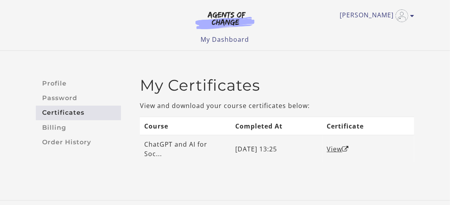
click at [327, 146] on td "View" at bounding box center [368, 149] width 91 height 28
click at [330, 145] on link "View" at bounding box center [338, 149] width 22 height 9
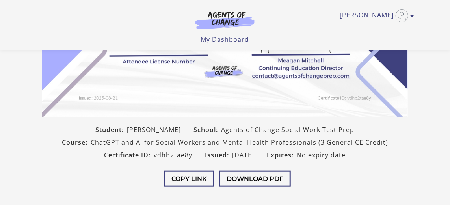
scroll to position [161, 0]
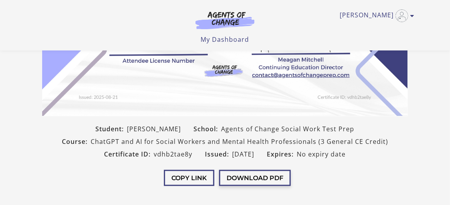
click at [259, 182] on button "Download PDF" at bounding box center [255, 178] width 72 height 16
click at [414, 14] on icon "Toggle menu" at bounding box center [413, 16] width 4 height 6
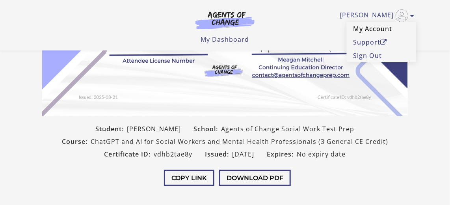
click at [385, 28] on link "My Account" at bounding box center [381, 28] width 69 height 13
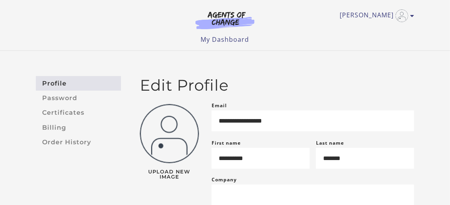
click at [235, 24] on img at bounding box center [225, 20] width 76 height 18
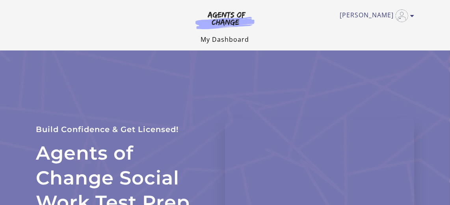
click at [222, 36] on link "My Dashboard" at bounding box center [225, 39] width 49 height 9
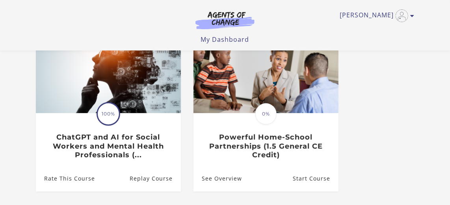
scroll to position [87, 0]
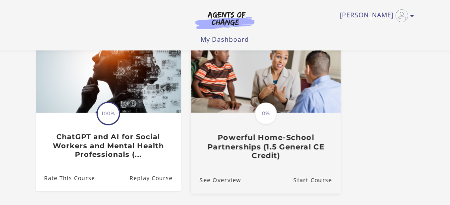
click at [242, 105] on img at bounding box center [266, 72] width 150 height 81
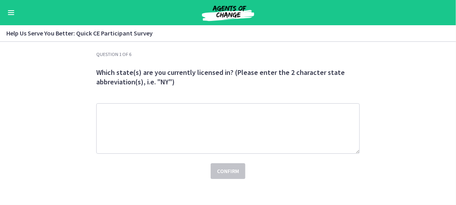
scroll to position [10, 0]
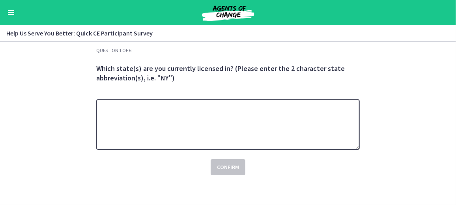
click at [200, 125] on textarea at bounding box center [227, 124] width 263 height 50
type textarea "*"
type textarea "*********"
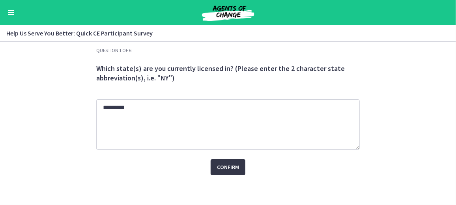
click at [225, 164] on span "Confirm" at bounding box center [228, 166] width 22 height 9
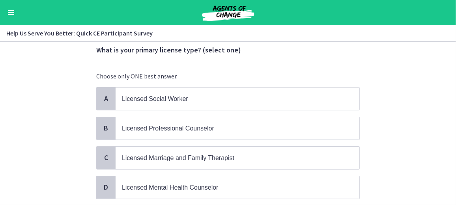
scroll to position [38, 0]
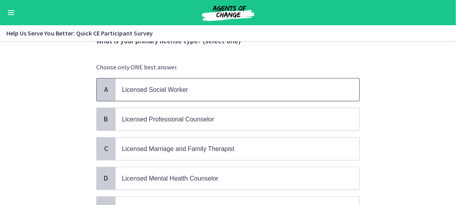
click at [121, 81] on span "Licensed Social Worker" at bounding box center [238, 89] width 244 height 22
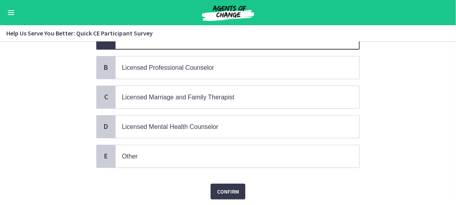
scroll to position [113, 0]
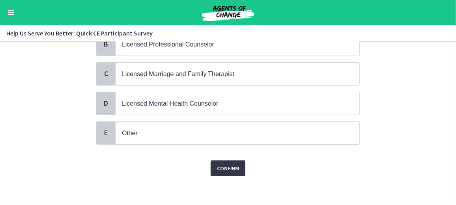
click at [234, 160] on button "Confirm" at bounding box center [228, 168] width 35 height 16
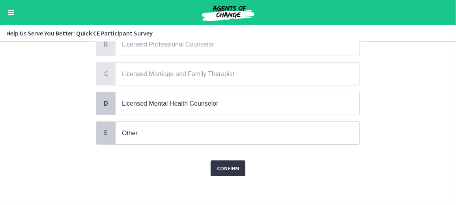
scroll to position [0, 0]
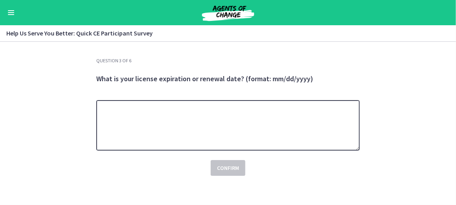
click at [204, 109] on textarea at bounding box center [227, 125] width 263 height 50
type textarea "**********"
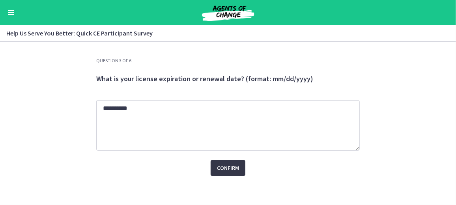
click at [220, 166] on span "Confirm" at bounding box center [228, 167] width 22 height 9
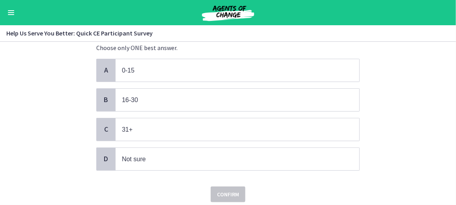
scroll to position [44, 0]
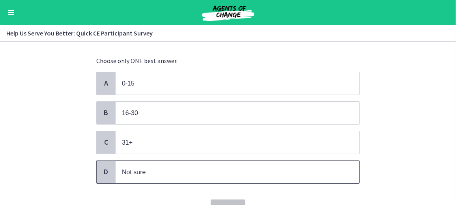
click at [154, 174] on p "Not sure" at bounding box center [229, 172] width 215 height 10
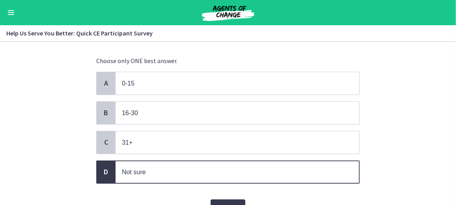
scroll to position [84, 0]
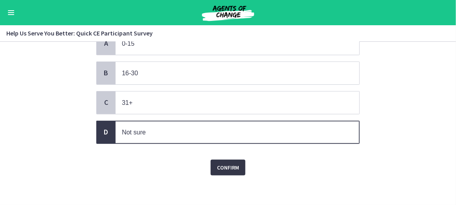
click at [227, 172] on button "Confirm" at bounding box center [228, 168] width 35 height 16
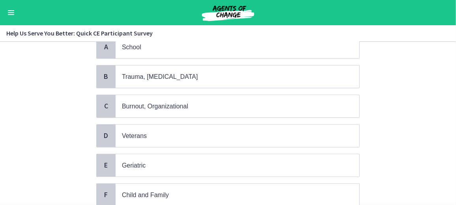
scroll to position [85, 0]
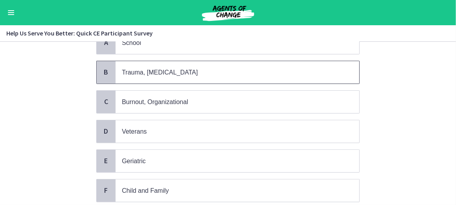
click at [140, 80] on span "Trauma, [MEDICAL_DATA]" at bounding box center [238, 72] width 244 height 22
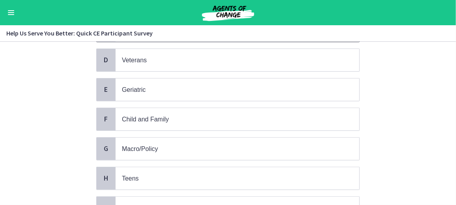
scroll to position [159, 0]
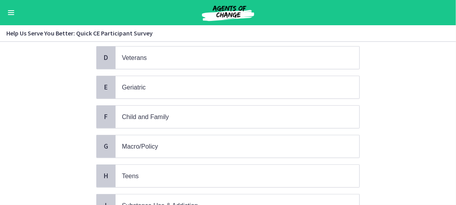
click at [140, 97] on div "A School B Trauma, [MEDICAL_DATA] C Burnout, Organizational D Veterans E [MEDIC…" at bounding box center [227, 175] width 263 height 437
click at [139, 93] on span "Geriatric" at bounding box center [238, 87] width 244 height 22
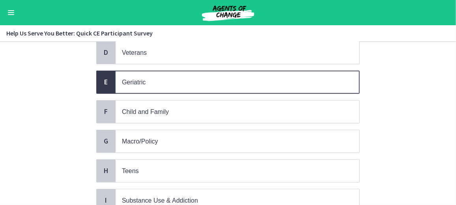
scroll to position [161, 0]
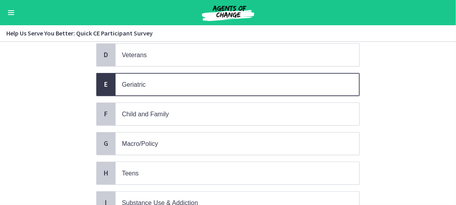
click at [139, 93] on div "A School B Trauma, [MEDICAL_DATA] C Burnout, Organizational D Veterans E [MEDIC…" at bounding box center [227, 173] width 263 height 437
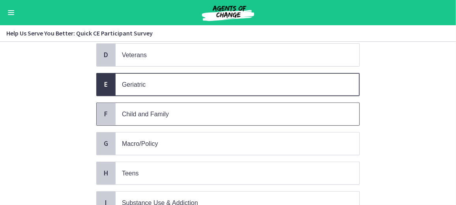
click at [140, 112] on span "Child and Family" at bounding box center [145, 114] width 47 height 7
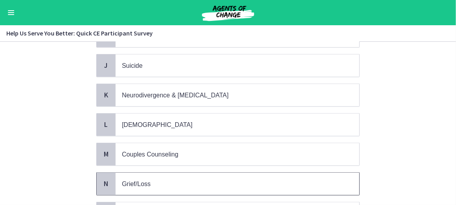
scroll to position [404, 0]
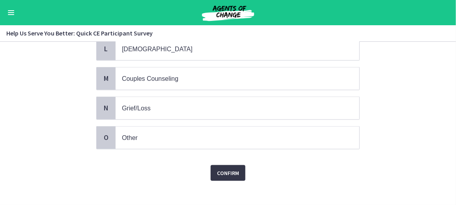
click at [211, 165] on button "Confirm" at bounding box center [228, 173] width 35 height 16
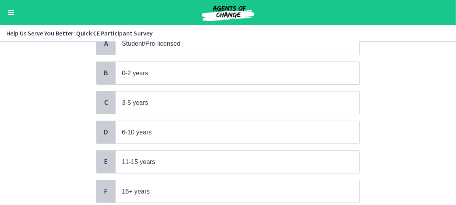
scroll to position [85, 0]
click at [163, 122] on span "6-10 years" at bounding box center [238, 131] width 244 height 22
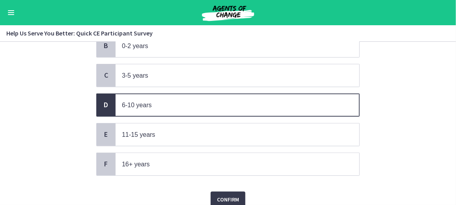
scroll to position [142, 0]
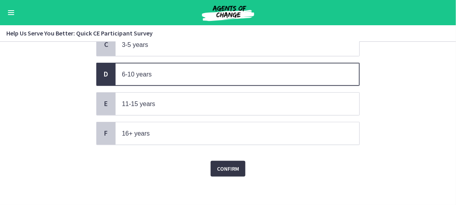
click at [227, 167] on span "Confirm" at bounding box center [228, 168] width 22 height 9
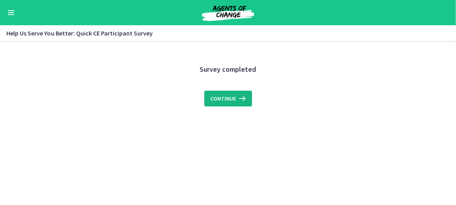
click at [224, 103] on span "Continue" at bounding box center [224, 98] width 26 height 9
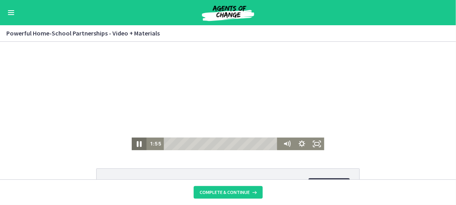
click at [137, 141] on icon "Pause" at bounding box center [139, 143] width 18 height 15
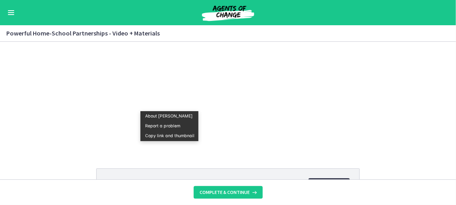
click at [357, 104] on div "Click for sound @keyframes VOLUME_SMALL_WAVE_FLASH { 0% { opacity: 0; } 33% { o…" at bounding box center [228, 95] width 456 height 108
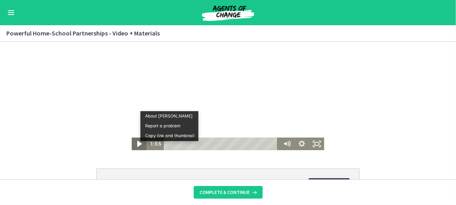
click at [131, 145] on icon "Play Video" at bounding box center [140, 143] width 18 height 15
